Goal: Task Accomplishment & Management: Complete application form

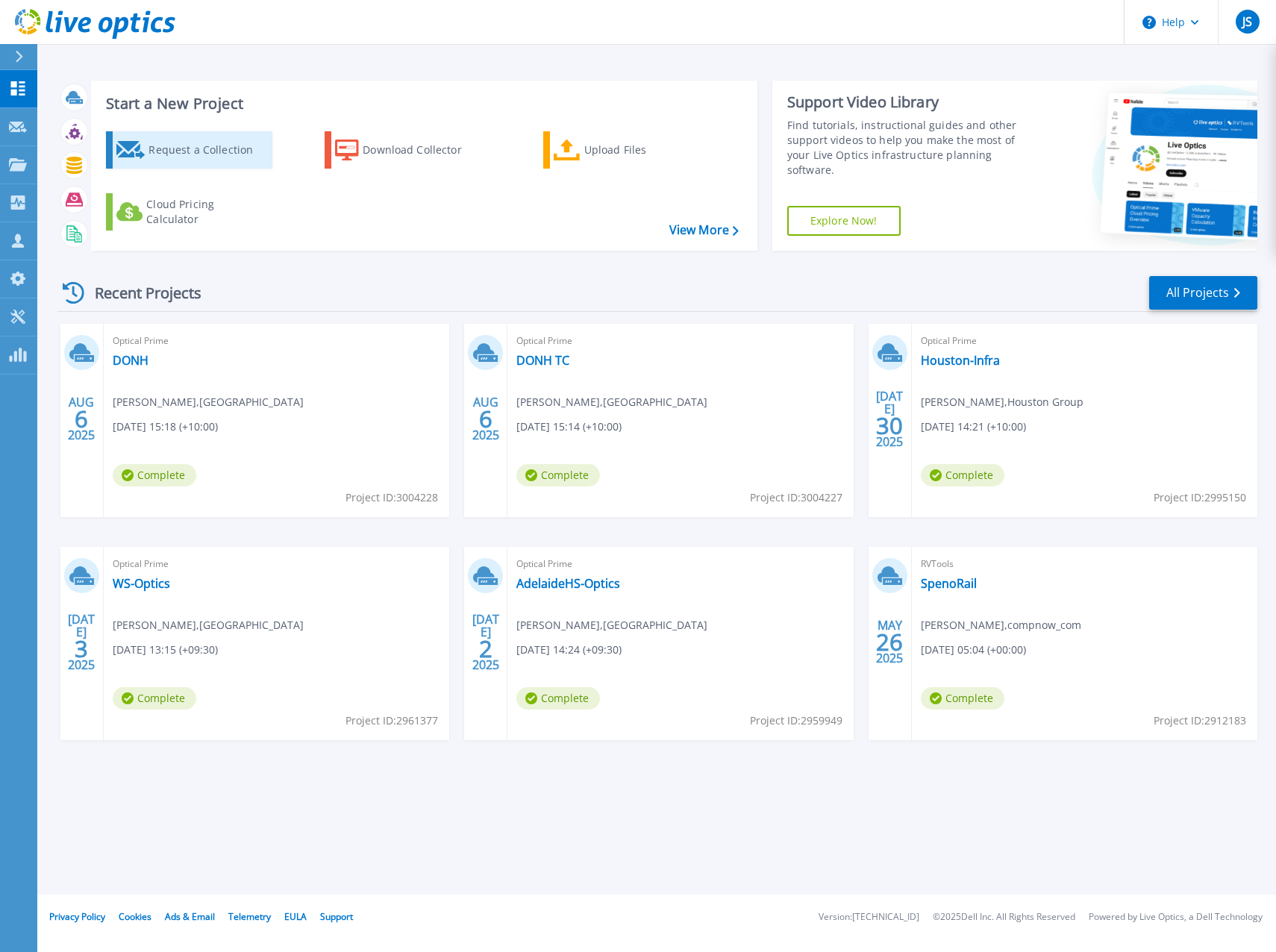
click at [179, 138] on div "Request a Collection" at bounding box center [207, 150] width 119 height 30
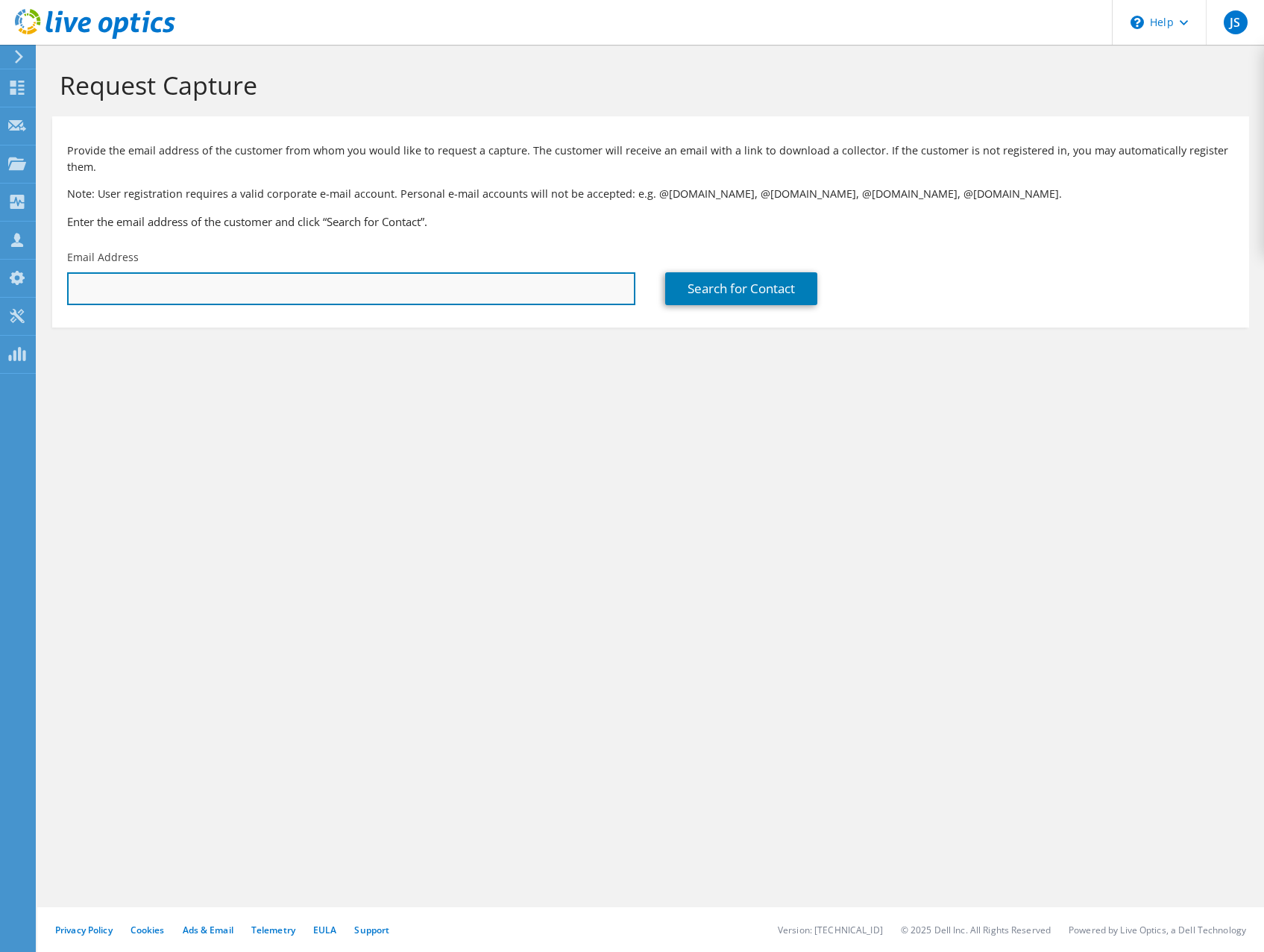
click at [210, 293] on input "text" at bounding box center [351, 288] width 568 height 32
paste input "david.sobey@skibuller.com.au"
type input "david.sobey@skibuller.com.au"
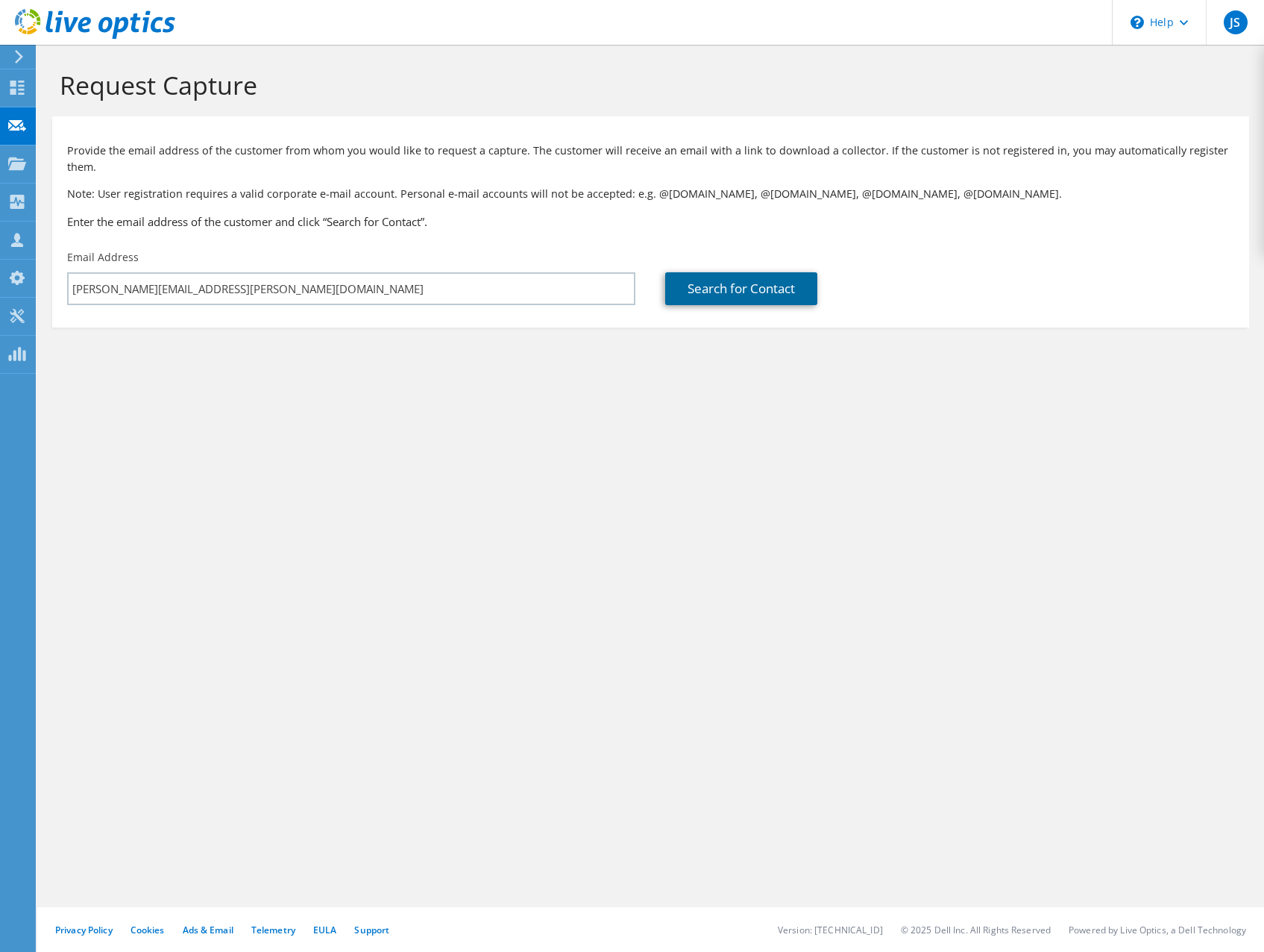
click at [729, 291] on link "Search for Contact" at bounding box center [741, 288] width 152 height 32
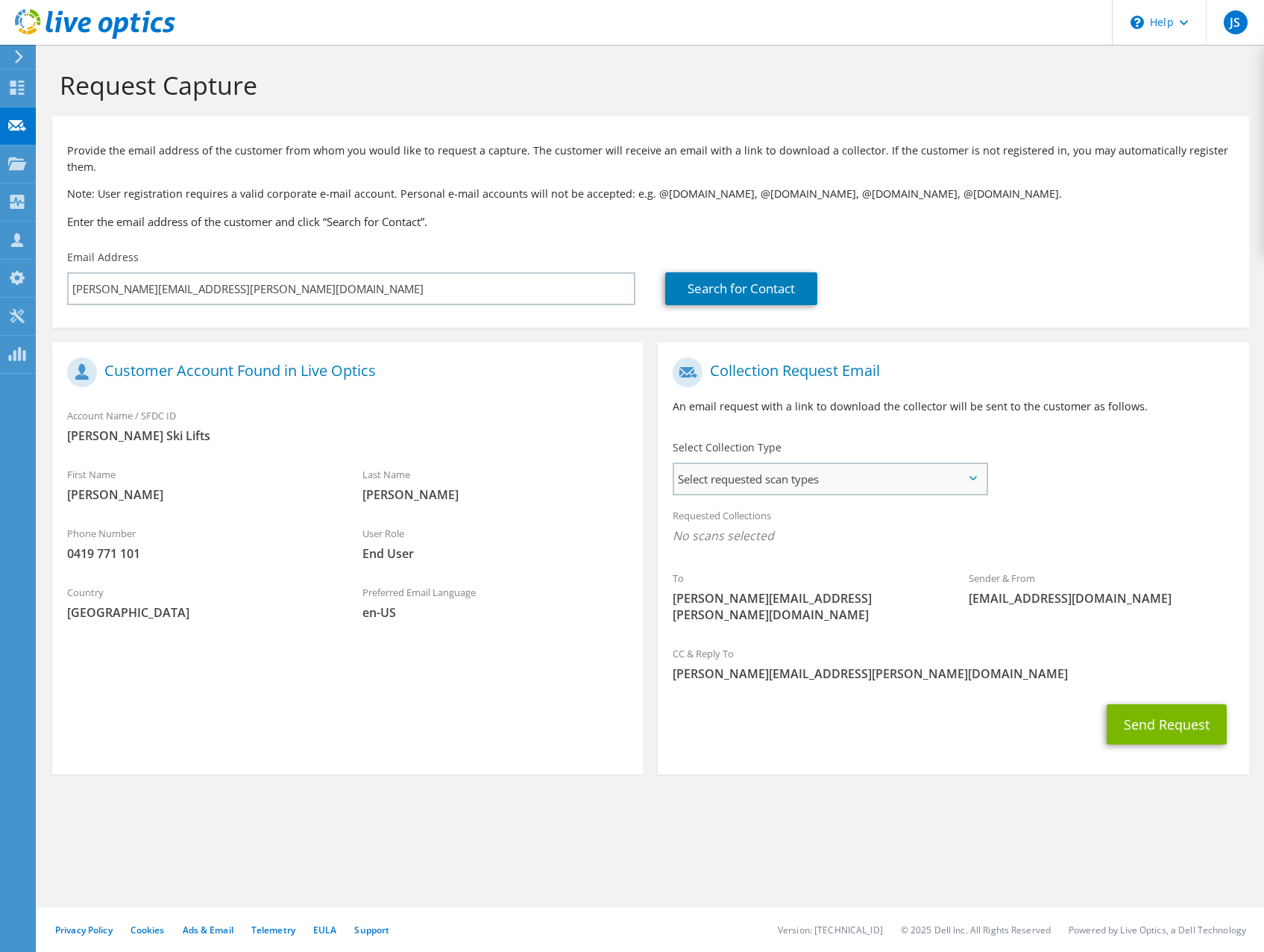
click at [851, 478] on span "Select requested scan types" at bounding box center [830, 479] width 312 height 30
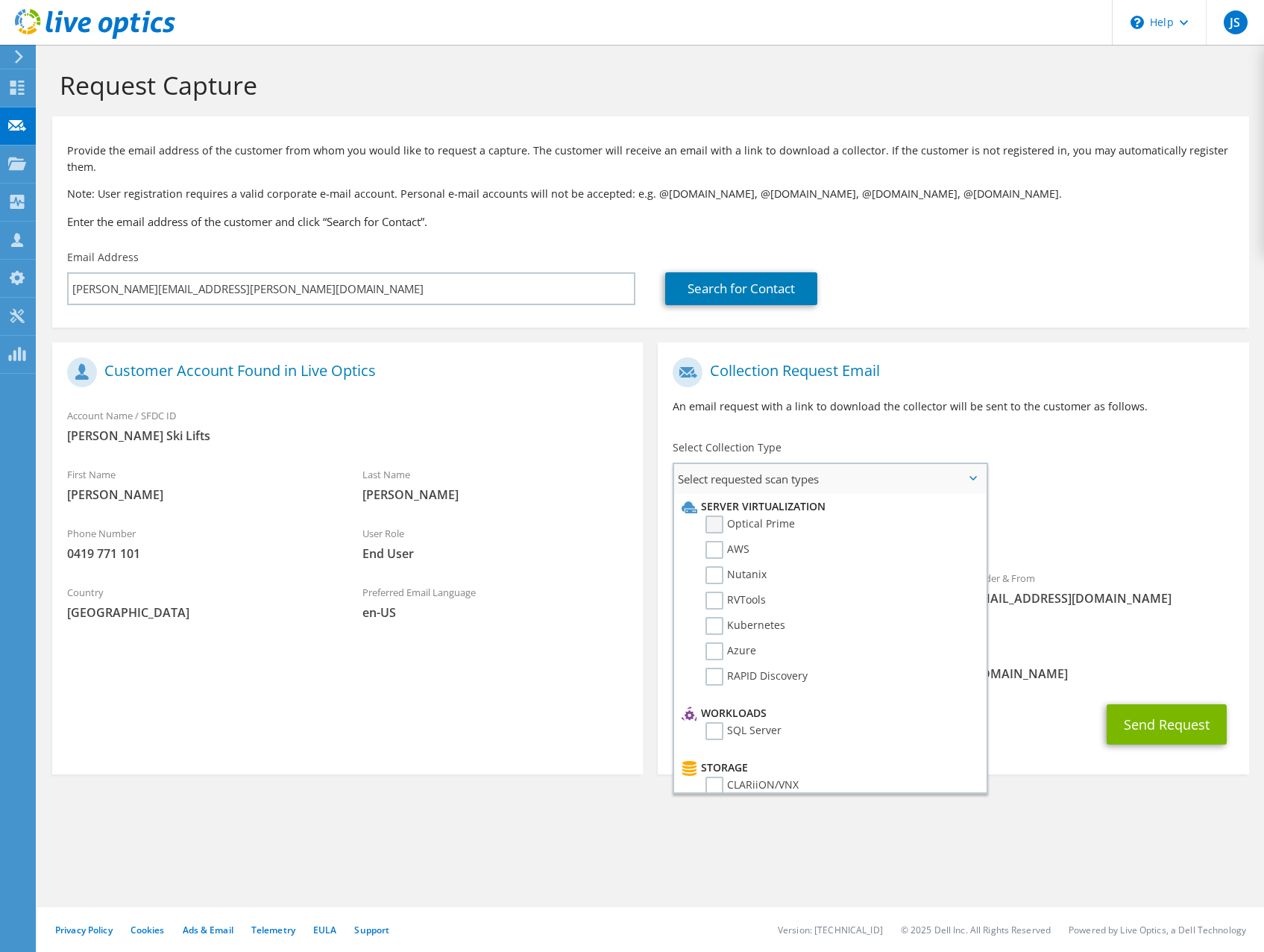
click at [716, 521] on label "Optical Prime" at bounding box center [751, 524] width 90 height 18
click at [0, 0] on input "Optical Prime" at bounding box center [0, 0] width 0 height 0
click at [1033, 446] on div "To david.sobey@skibuller.com.au Sender & From liveoptics@liveoptics.com" at bounding box center [954, 495] width 591 height 292
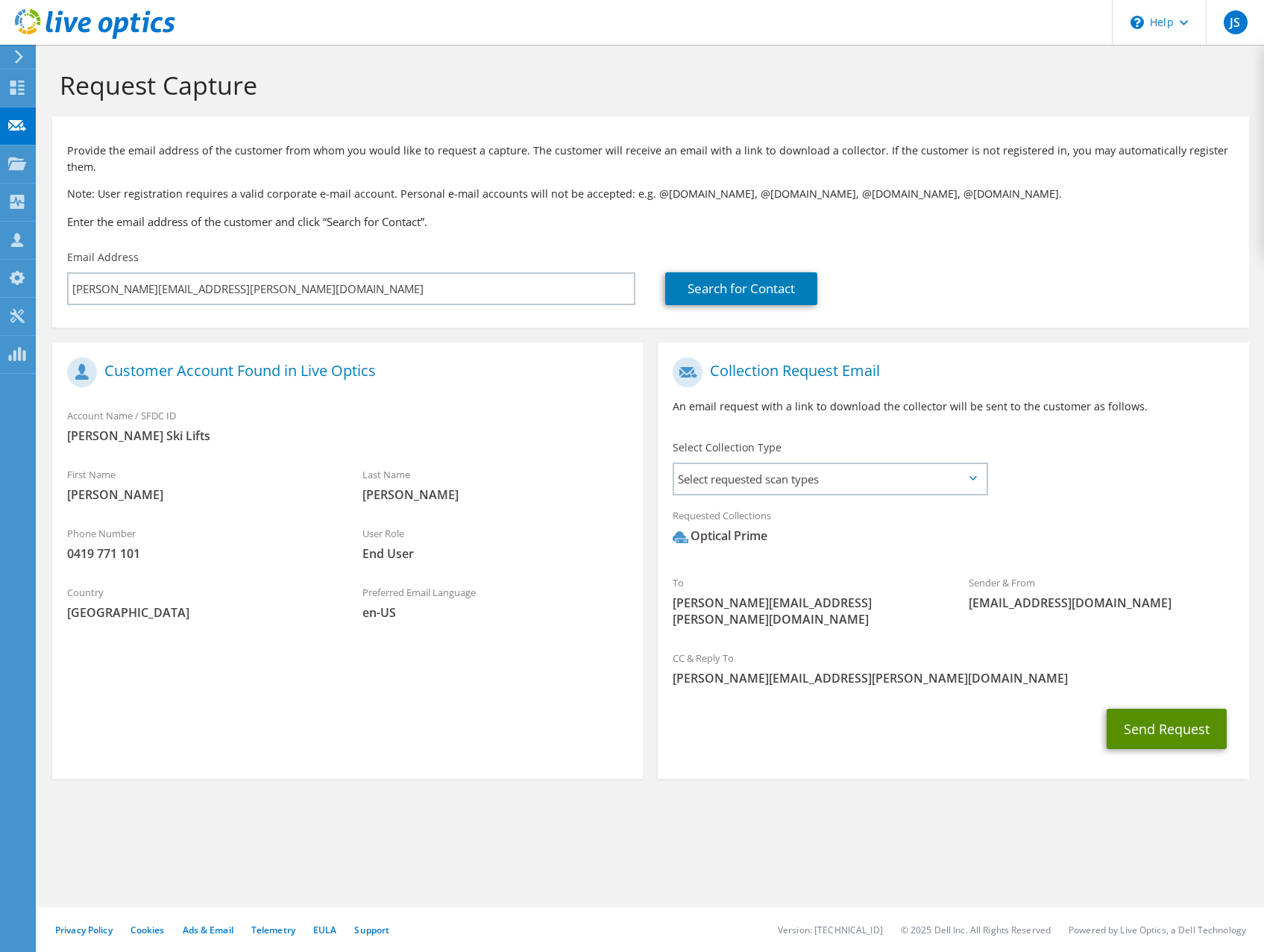
click at [1175, 719] on button "Send Request" at bounding box center [1167, 729] width 120 height 40
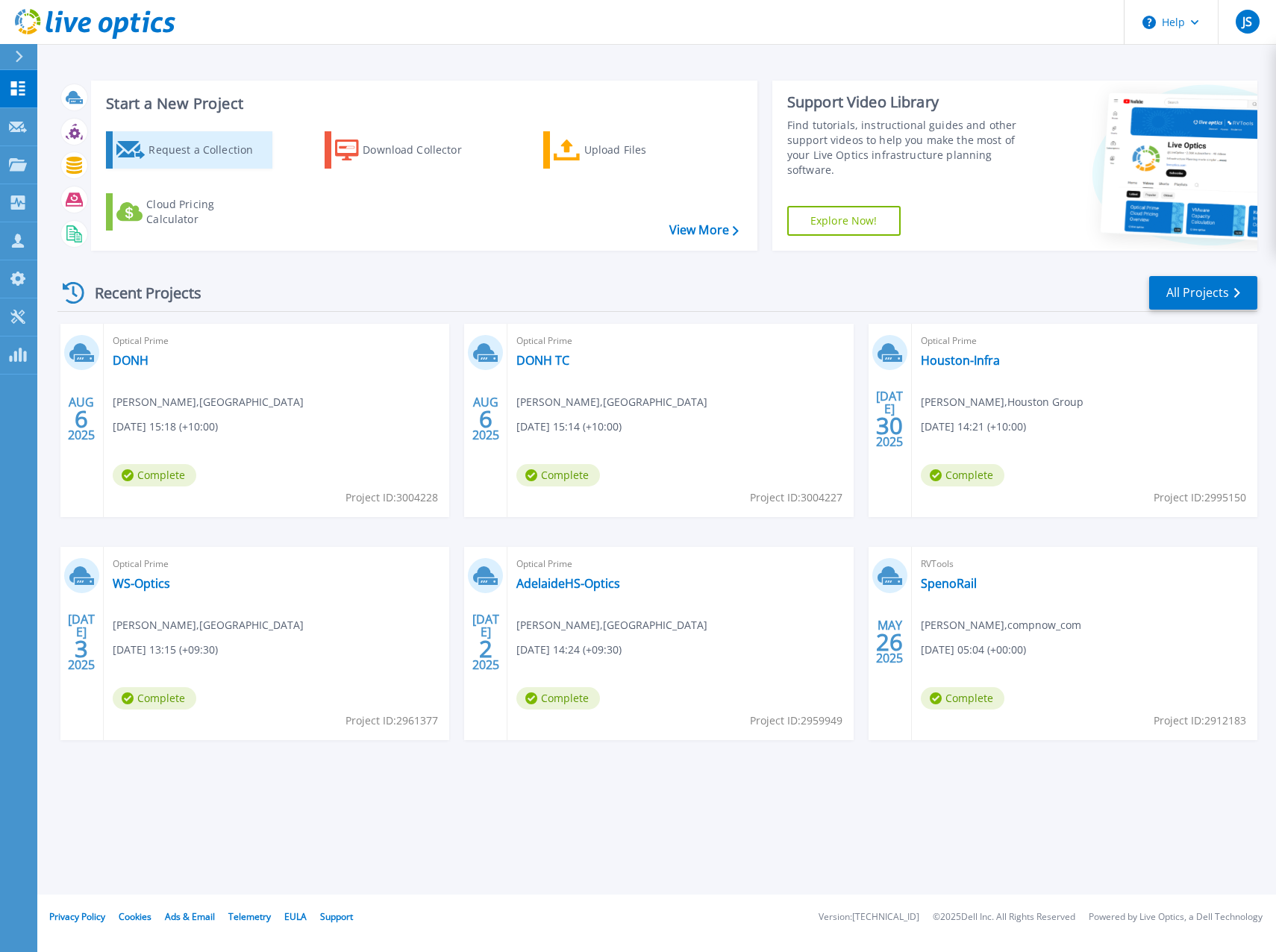
click at [245, 160] on div "Request a Collection" at bounding box center [207, 150] width 119 height 30
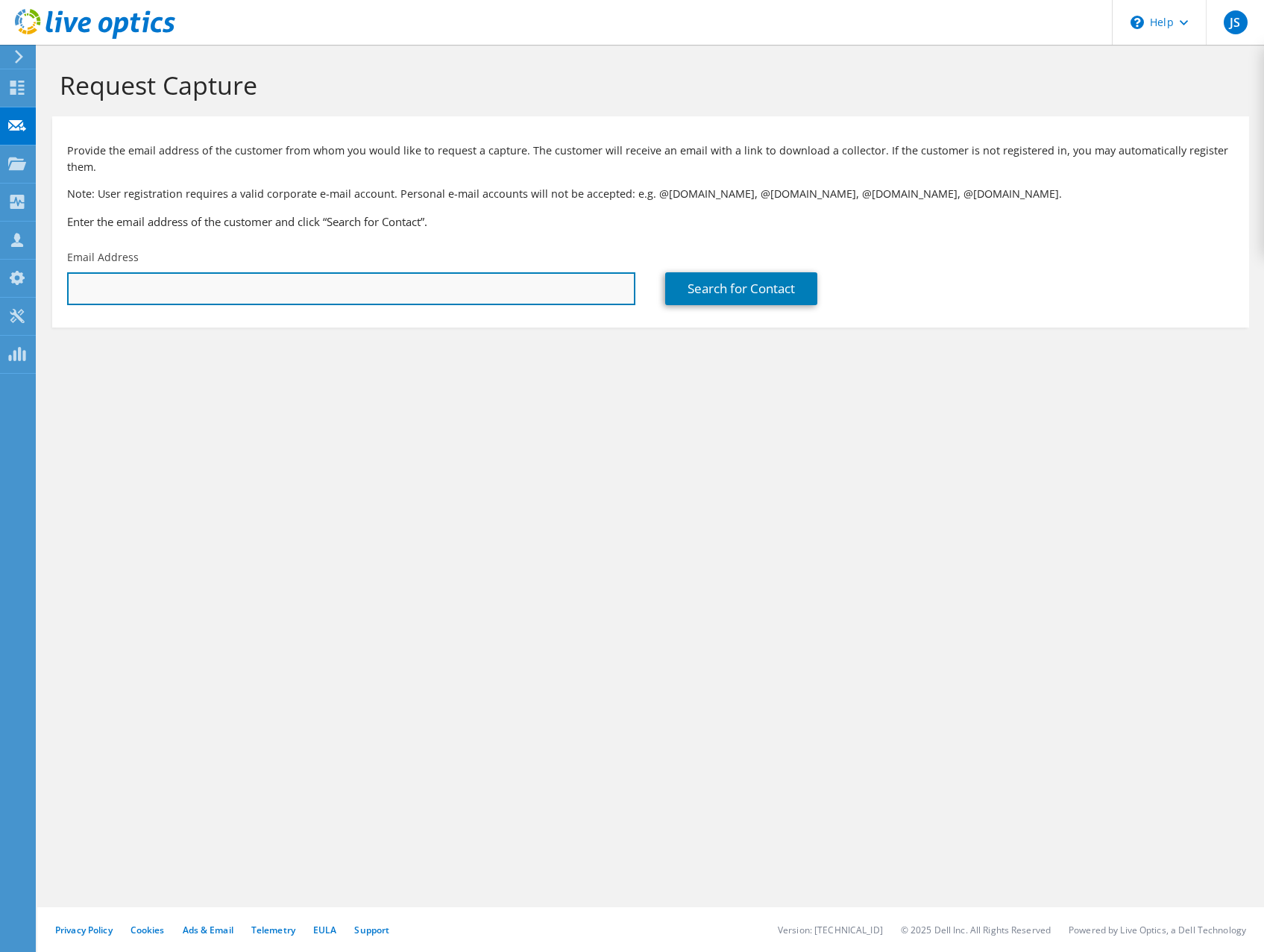
click at [200, 296] on input "text" at bounding box center [351, 288] width 568 height 32
paste input "Ray.Christiansen@aim.edu.au"
type input "Ray.Christiansen@aim.edu.au"
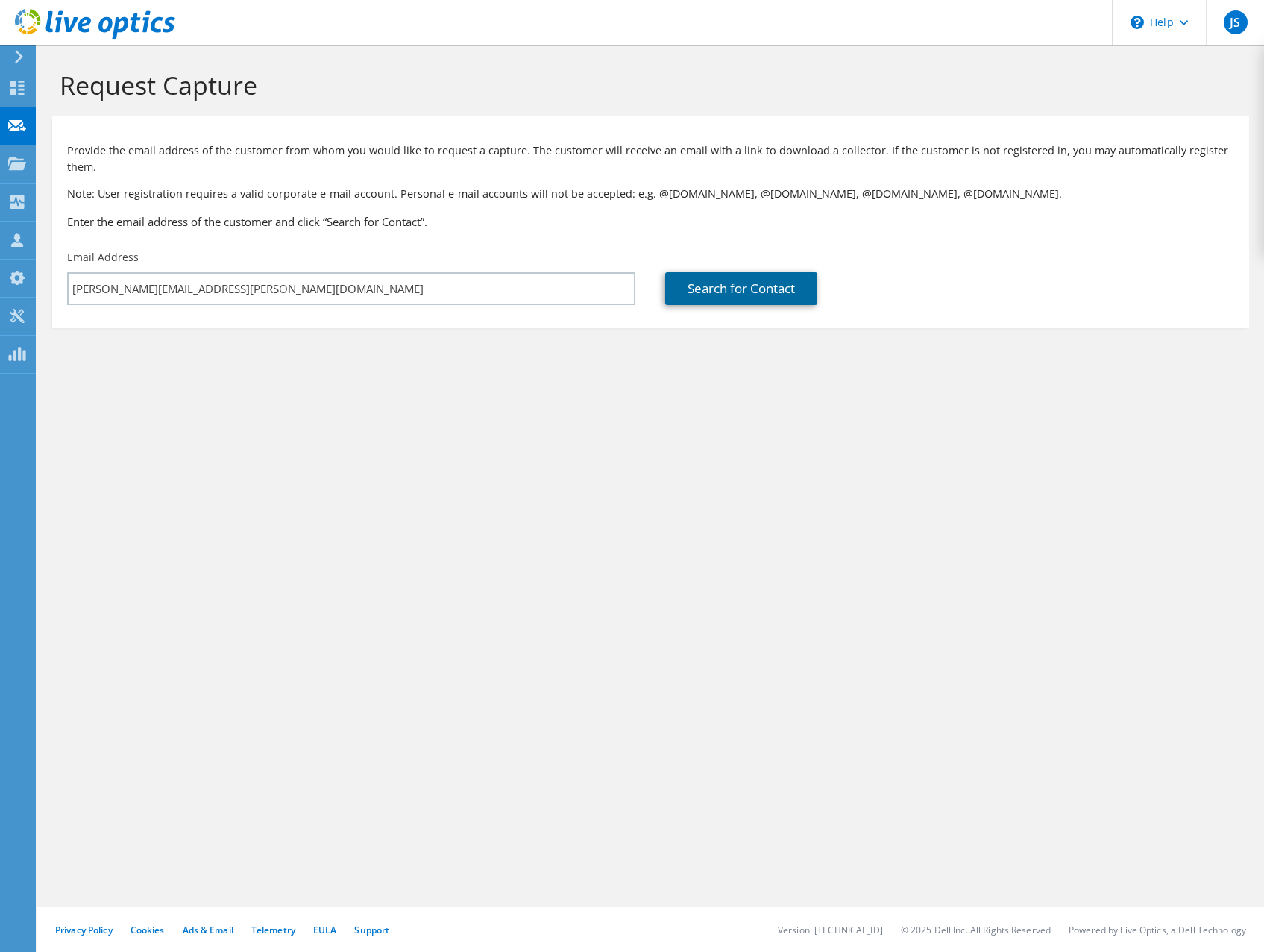
click at [735, 286] on link "Search for Contact" at bounding box center [741, 288] width 152 height 32
type input "Australian Institue of Music"
type input "Ray"
type input "Christiansen"
type input "[GEOGRAPHIC_DATA]"
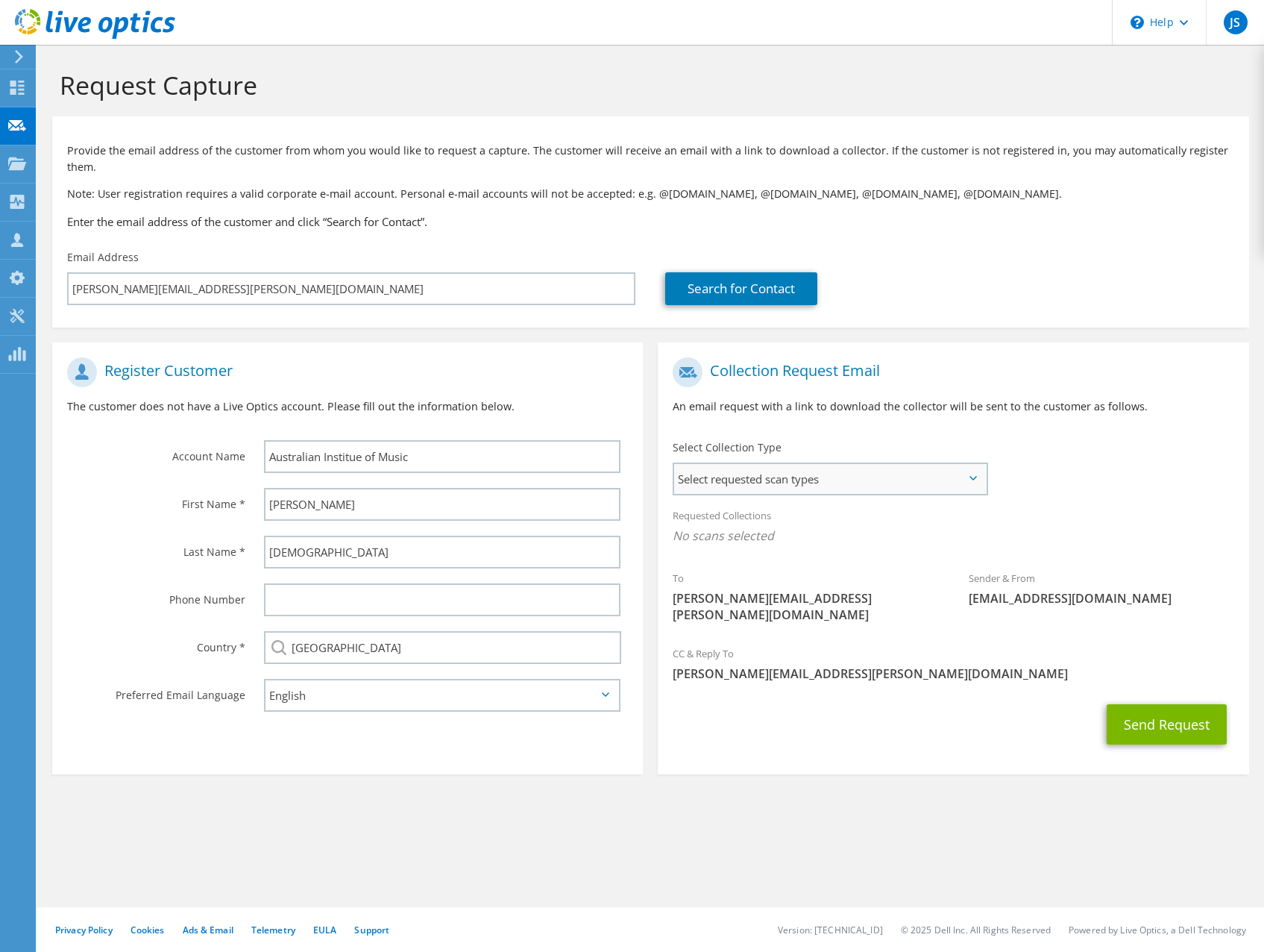
click at [791, 466] on span "Select requested scan types" at bounding box center [830, 479] width 312 height 30
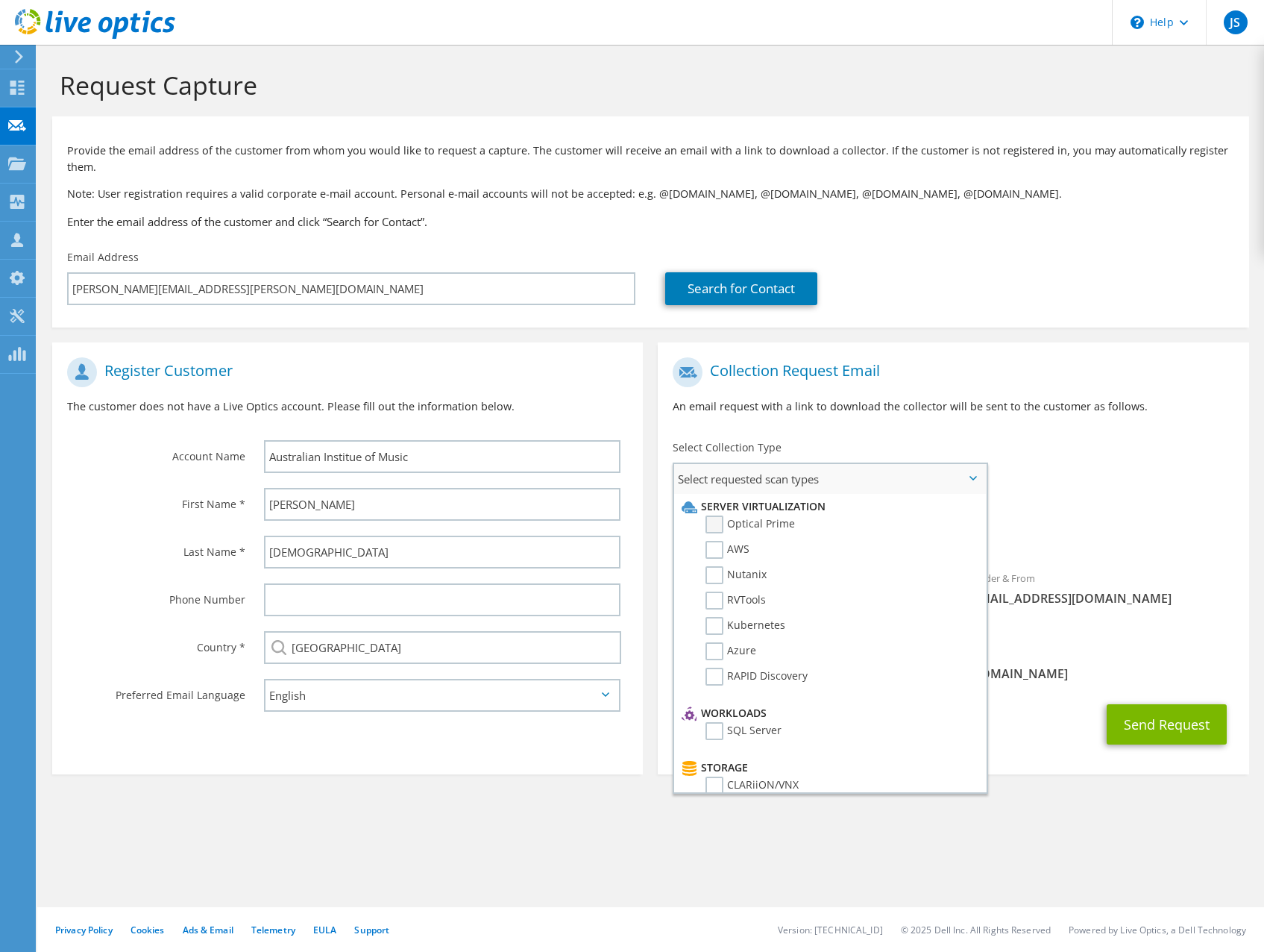
click at [729, 519] on label "Optical Prime" at bounding box center [751, 524] width 90 height 18
click at [0, 0] on input "Optical Prime" at bounding box center [0, 0] width 0 height 0
click at [1143, 508] on div "Requested Collections No scans selected Optical Prime" at bounding box center [954, 530] width 591 height 60
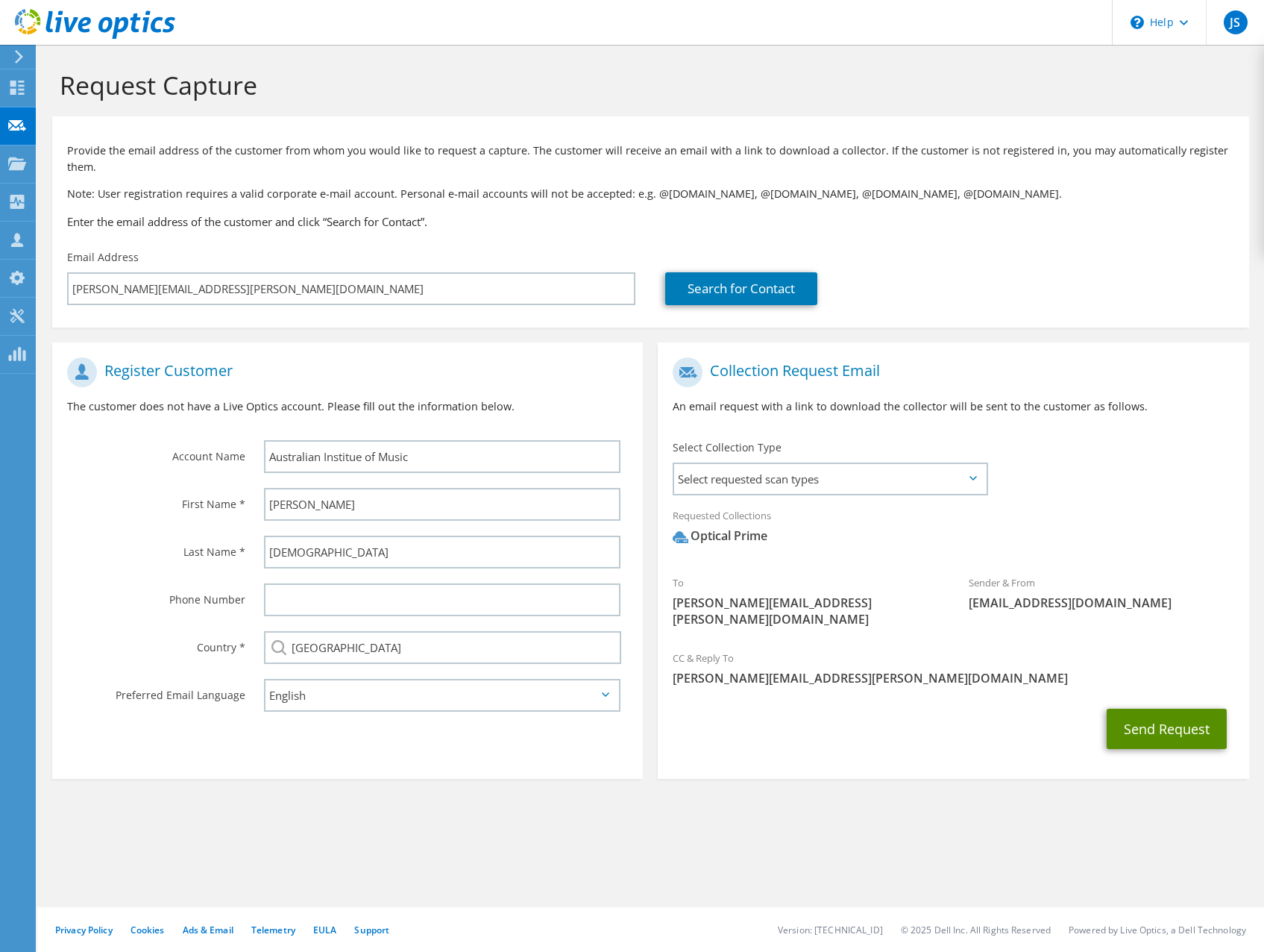
click at [1148, 714] on button "Send Request" at bounding box center [1167, 729] width 120 height 40
